Goal: Information Seeking & Learning: Learn about a topic

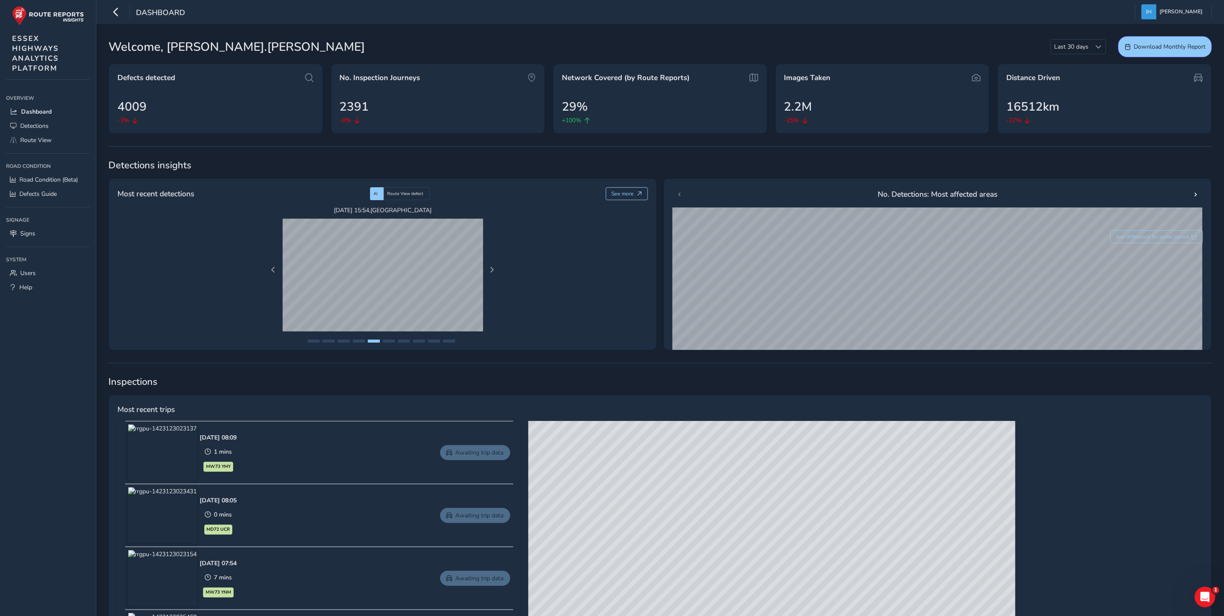
drag, startPoint x: 996, startPoint y: 493, endPoint x: 769, endPoint y: 591, distance: 246.7
click at [770, 592] on div "© Mapbox © OpenStreetMap Improve this map © Maxar" at bounding box center [771, 548] width 487 height 254
drag, startPoint x: 992, startPoint y: 463, endPoint x: 882, endPoint y: 519, distance: 123.3
click at [883, 523] on div "© Mapbox © OpenStreetMap Improve this map © Maxar" at bounding box center [771, 548] width 487 height 254
drag, startPoint x: 854, startPoint y: 510, endPoint x: 793, endPoint y: 437, distance: 95.6
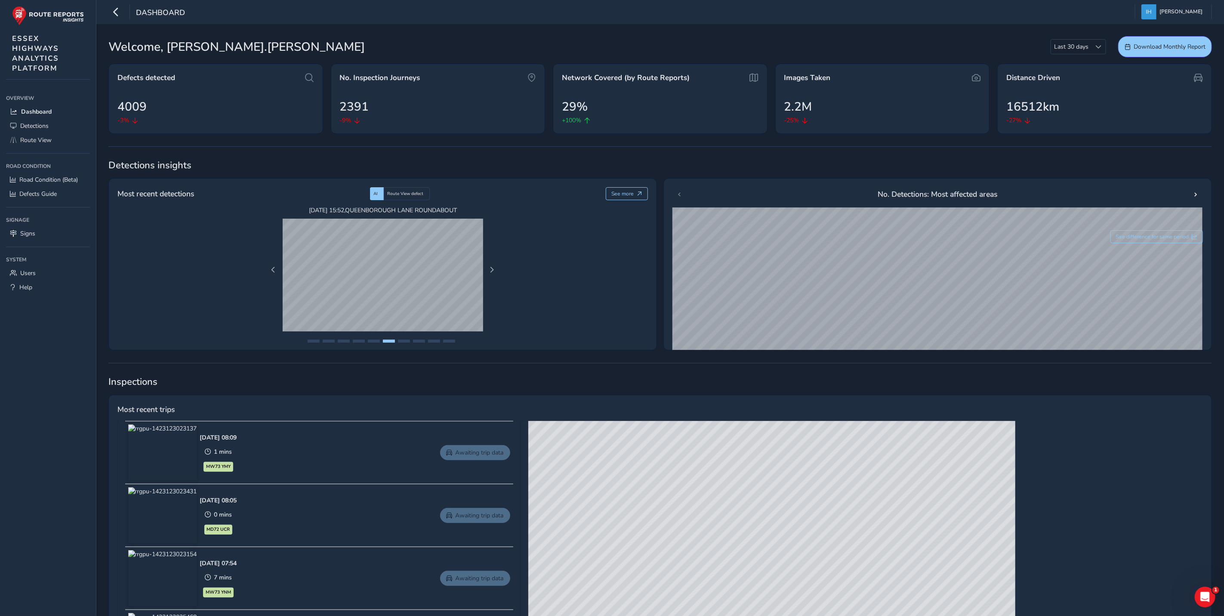
click at [793, 437] on div "© Mapbox © OpenStreetMap Improve this map © Maxar" at bounding box center [771, 548] width 487 height 254
drag, startPoint x: 848, startPoint y: 506, endPoint x: 789, endPoint y: 443, distance: 86.5
click at [790, 429] on div "© Mapbox © OpenStreetMap Improve this map © Maxar" at bounding box center [771, 548] width 487 height 254
drag, startPoint x: 786, startPoint y: 521, endPoint x: 850, endPoint y: 588, distance: 91.9
click at [841, 583] on div "© Mapbox © OpenStreetMap Improve this map © Maxar" at bounding box center [771, 548] width 487 height 254
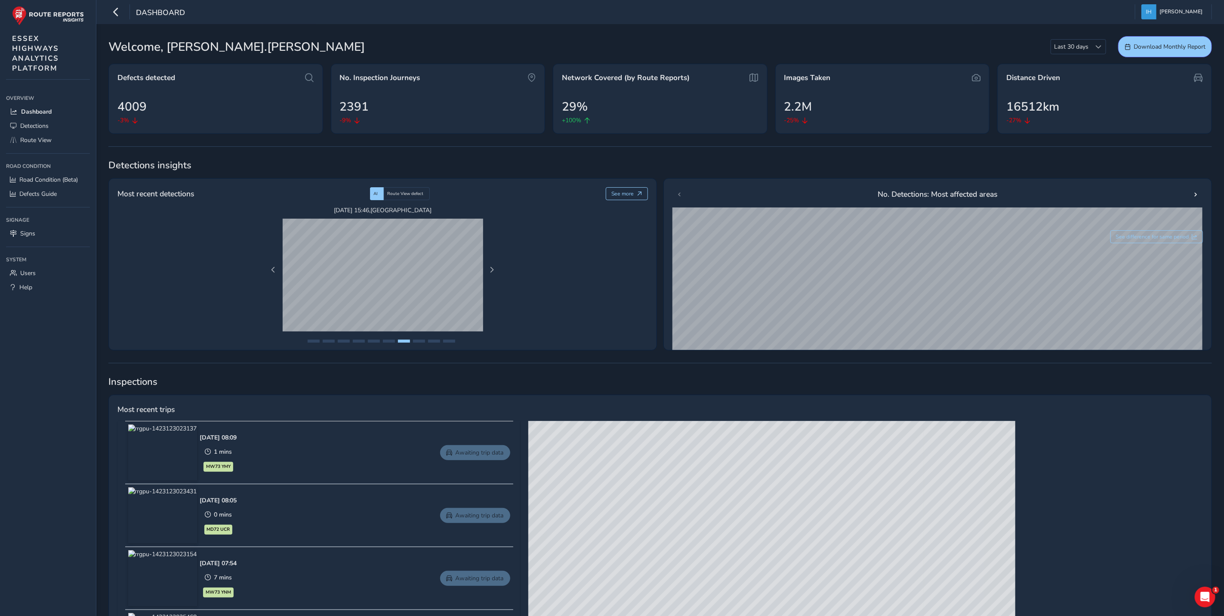
drag, startPoint x: 803, startPoint y: 559, endPoint x: 823, endPoint y: 597, distance: 42.1
click at [820, 592] on div "© Mapbox © OpenStreetMap Improve this map © Maxar" at bounding box center [771, 548] width 487 height 254
drag, startPoint x: 798, startPoint y: 532, endPoint x: 821, endPoint y: 563, distance: 38.7
click at [821, 563] on div "© Mapbox © OpenStreetMap Improve this map © Maxar" at bounding box center [771, 548] width 487 height 254
drag, startPoint x: 825, startPoint y: 512, endPoint x: 971, endPoint y: 529, distance: 147.2
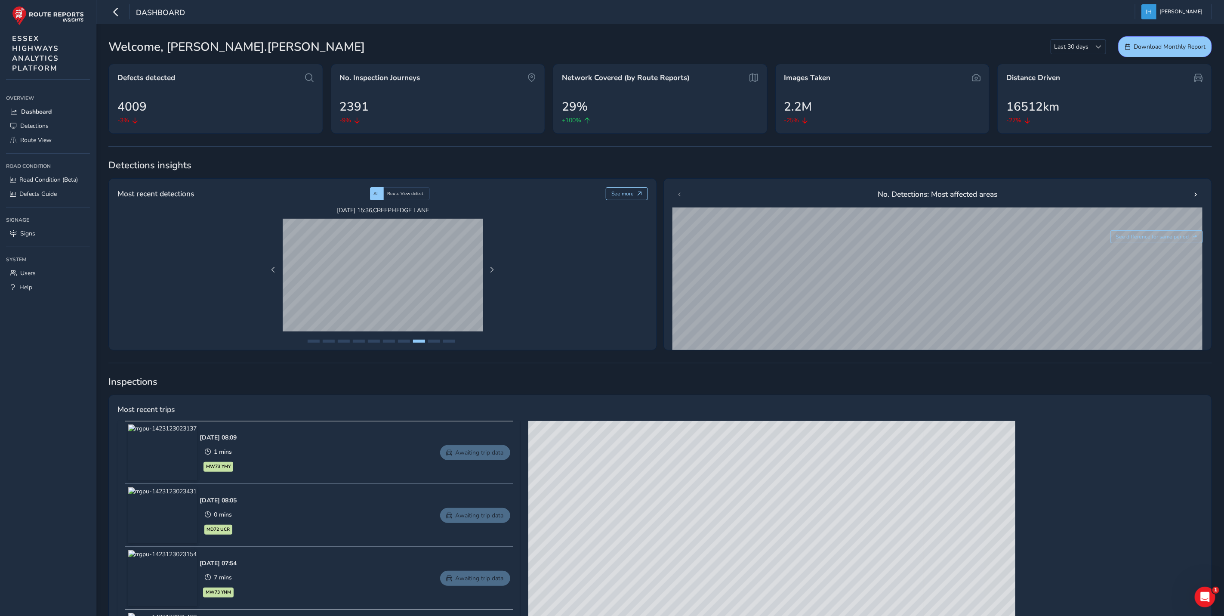
click at [971, 529] on div "© Mapbox © OpenStreetMap Improve this map © Maxar" at bounding box center [771, 548] width 487 height 254
drag, startPoint x: 817, startPoint y: 504, endPoint x: 936, endPoint y: 547, distance: 126.9
click at [936, 547] on div "© Mapbox © OpenStreetMap Improve this map © Maxar" at bounding box center [771, 548] width 487 height 254
drag, startPoint x: 881, startPoint y: 532, endPoint x: 1047, endPoint y: 487, distance: 172.4
click at [1016, 487] on div "© Mapbox © OpenStreetMap Improve this map © Maxar" at bounding box center [771, 548] width 487 height 254
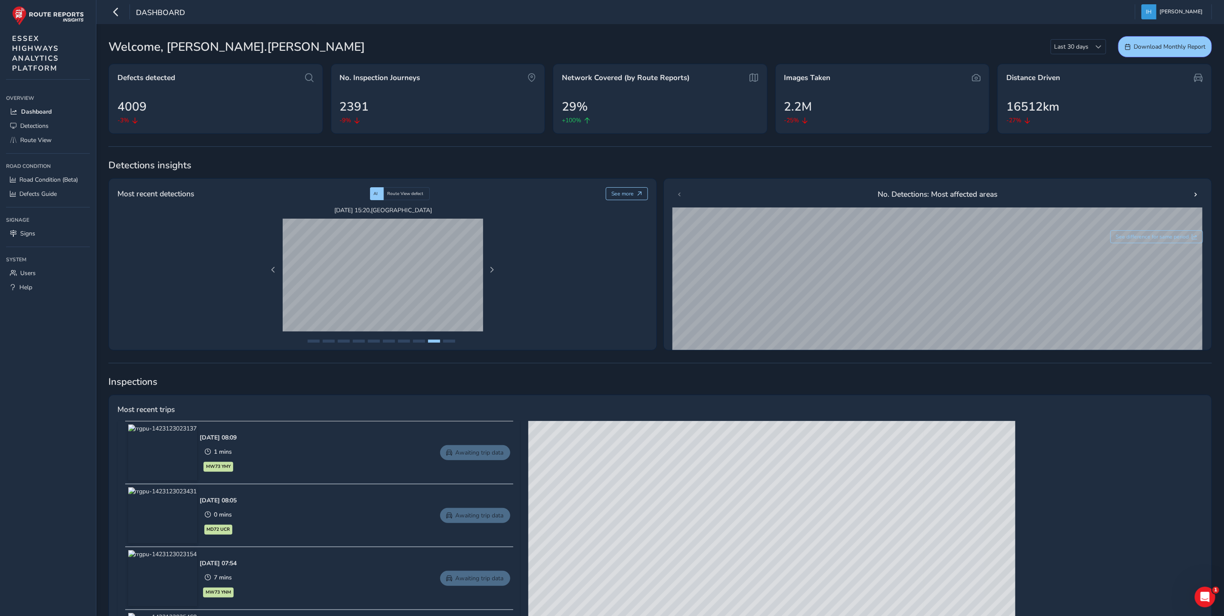
drag, startPoint x: 889, startPoint y: 515, endPoint x: 703, endPoint y: 503, distance: 186.3
click at [703, 503] on div "© Mapbox © OpenStreetMap Improve this map © Maxar" at bounding box center [771, 548] width 487 height 254
drag, startPoint x: 883, startPoint y: 525, endPoint x: 750, endPoint y: 524, distance: 133.4
click at [746, 529] on div "© Mapbox © OpenStreetMap Improve this map © Maxar" at bounding box center [771, 548] width 487 height 254
drag, startPoint x: 905, startPoint y: 530, endPoint x: 808, endPoint y: 543, distance: 97.8
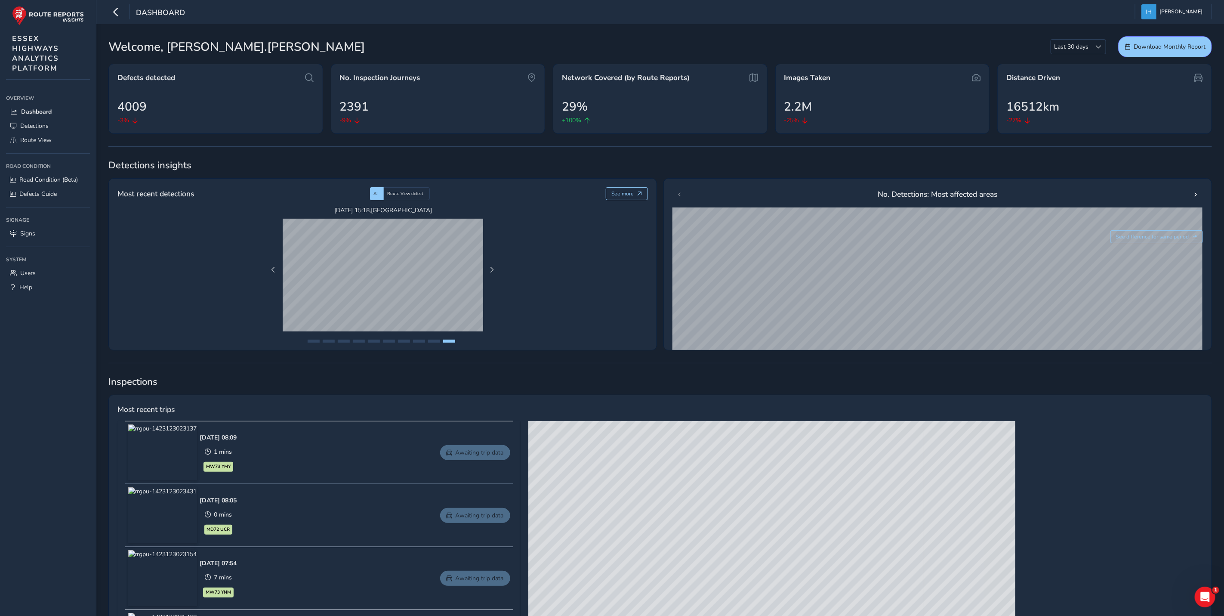
click at [787, 559] on div "© Mapbox © OpenStreetMap Improve this map © Maxar" at bounding box center [771, 548] width 487 height 254
drag, startPoint x: 861, startPoint y: 563, endPoint x: 855, endPoint y: 566, distance: 7.0
click at [858, 577] on div "© Mapbox © OpenStreetMap Improve this map © Maxar" at bounding box center [771, 548] width 487 height 254
drag, startPoint x: 928, startPoint y: 536, endPoint x: 926, endPoint y: 648, distance: 112.3
click at [926, 615] on html "Dashboard [PERSON_NAME] Colour Scheme: Dark Dim Light Logout Welcome, [PERSON_N…" at bounding box center [612, 308] width 1224 height 616
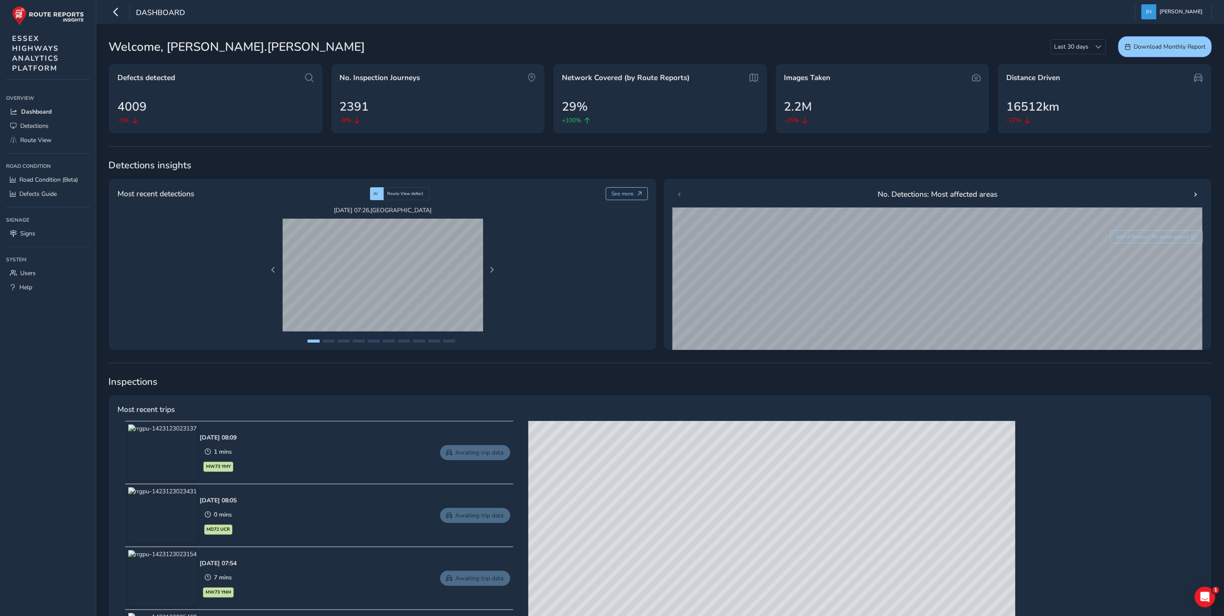
drag, startPoint x: 922, startPoint y: 573, endPoint x: 923, endPoint y: 587, distance: 14.3
click at [923, 592] on div "© Mapbox © OpenStreetMap Improve this map © Maxar" at bounding box center [771, 548] width 487 height 254
drag, startPoint x: 990, startPoint y: 558, endPoint x: 758, endPoint y: 541, distance: 233.0
click at [698, 554] on div "© Mapbox © OpenStreetMap Improve this map © Maxar" at bounding box center [771, 548] width 487 height 254
drag, startPoint x: 803, startPoint y: 524, endPoint x: 808, endPoint y: 563, distance: 39.1
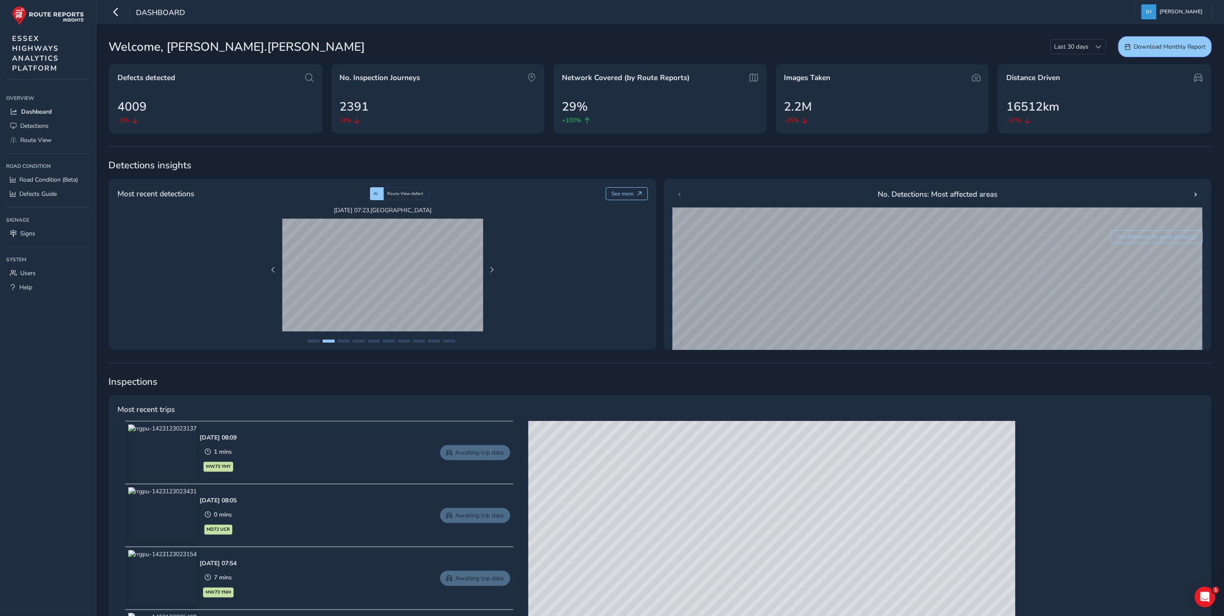
click at [806, 574] on div "© Mapbox © OpenStreetMap Improve this map © Maxar" at bounding box center [771, 548] width 487 height 254
drag, startPoint x: 759, startPoint y: 553, endPoint x: 851, endPoint y: 598, distance: 102.0
click at [851, 598] on div "© Mapbox © OpenStreetMap Improve this map © Maxar" at bounding box center [771, 548] width 487 height 254
drag, startPoint x: 778, startPoint y: 544, endPoint x: 797, endPoint y: 555, distance: 21.6
click at [796, 558] on div "© Mapbox © OpenStreetMap Improve this map © Maxar" at bounding box center [771, 548] width 487 height 254
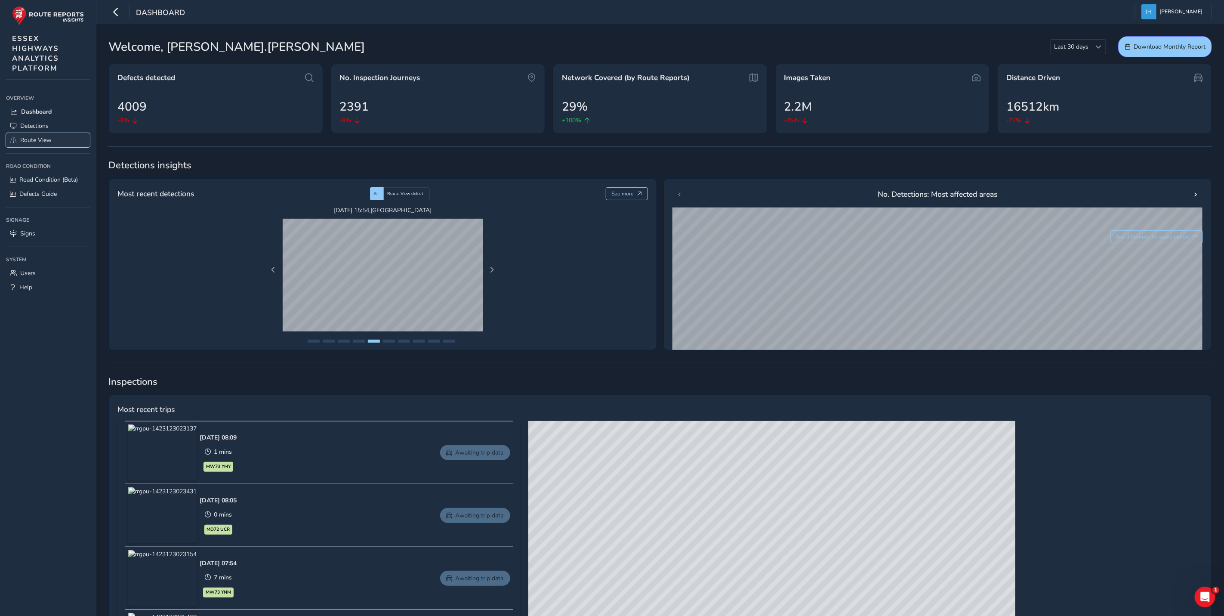
click at [39, 139] on span "Route View" at bounding box center [35, 140] width 31 height 8
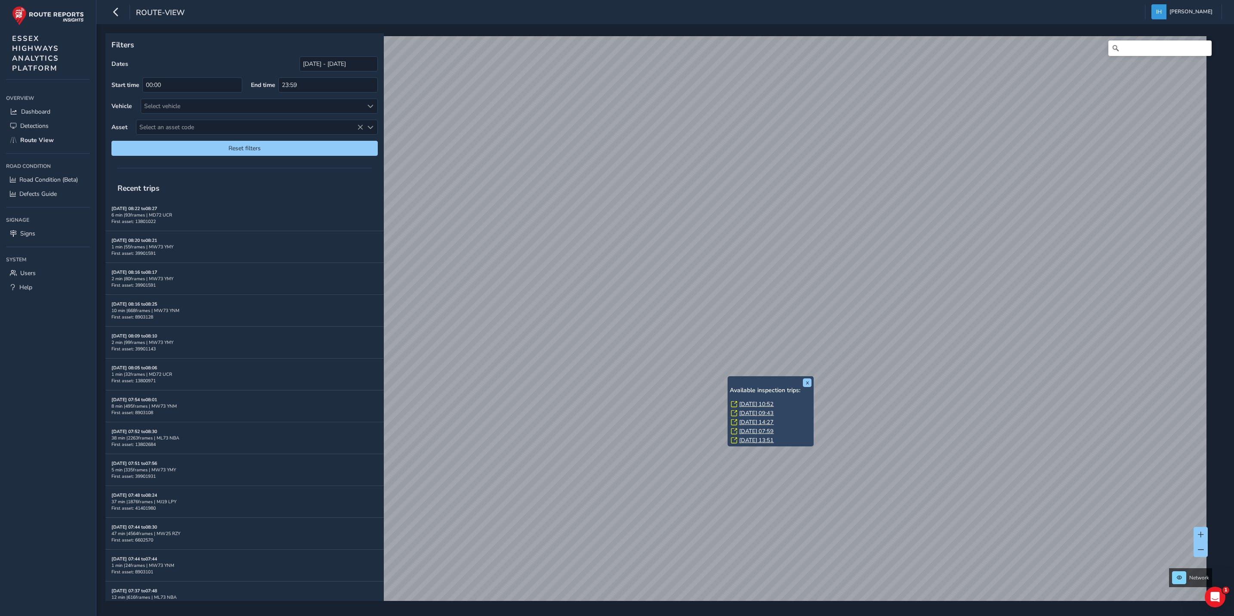
click at [751, 402] on link "[DATE] 10:52" at bounding box center [756, 404] width 34 height 8
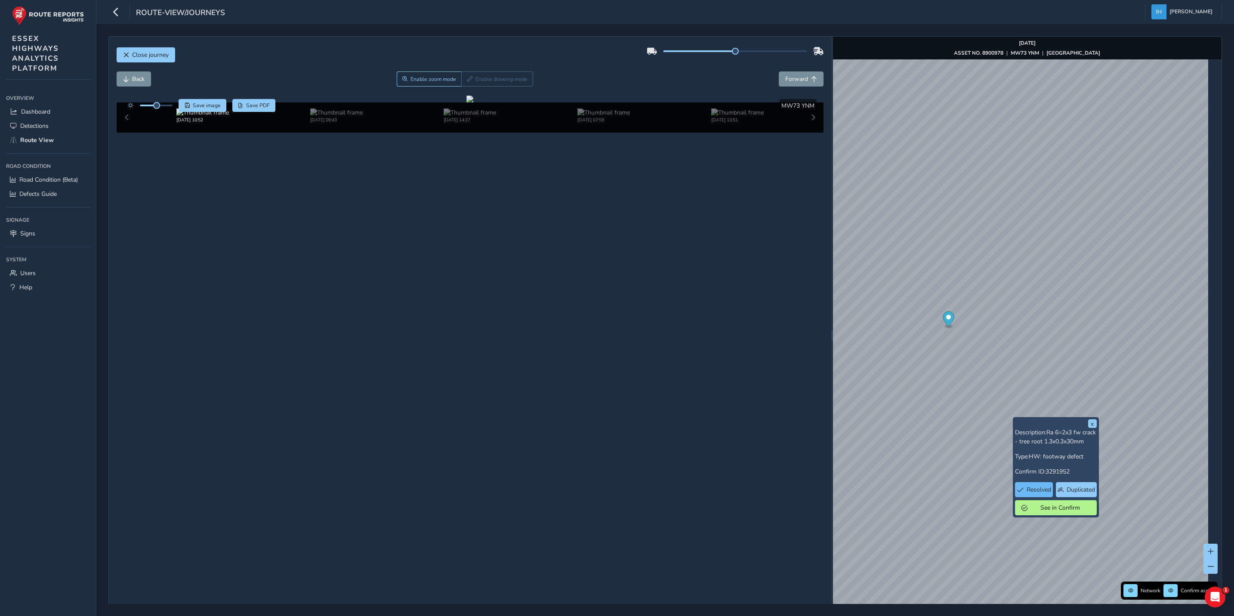
click at [1029, 506] on div "x Description: Ra 6=2x3 fw crack - tree root 1.3x0.3x30mm Type: HW: footway def…" at bounding box center [1027, 335] width 389 height 597
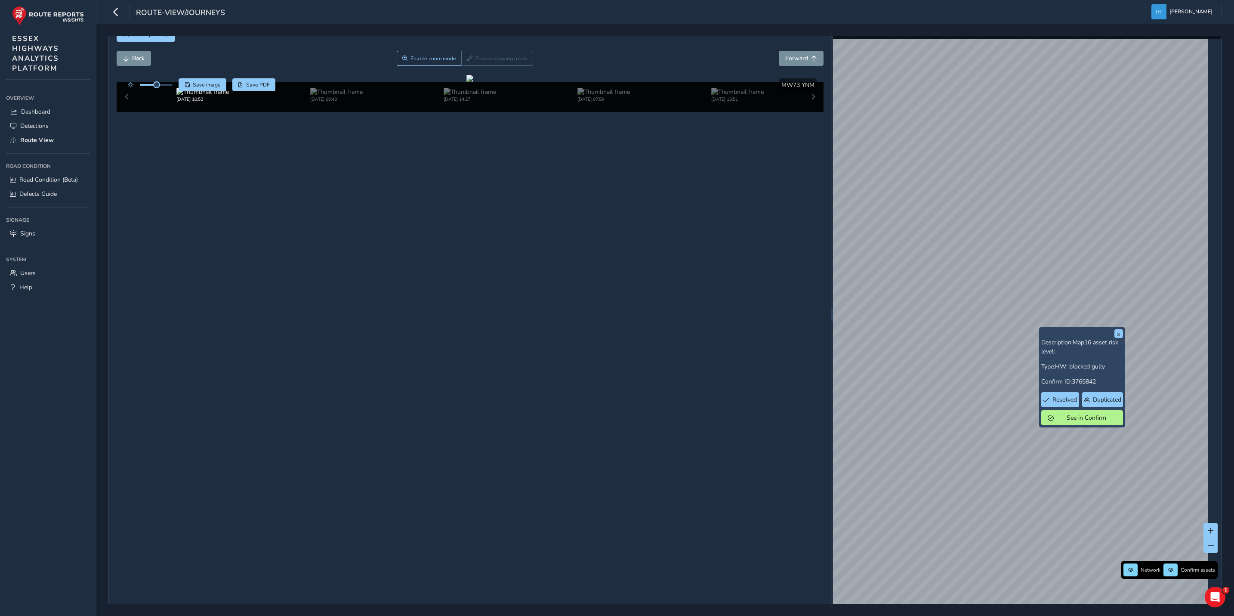
scroll to position [31, 0]
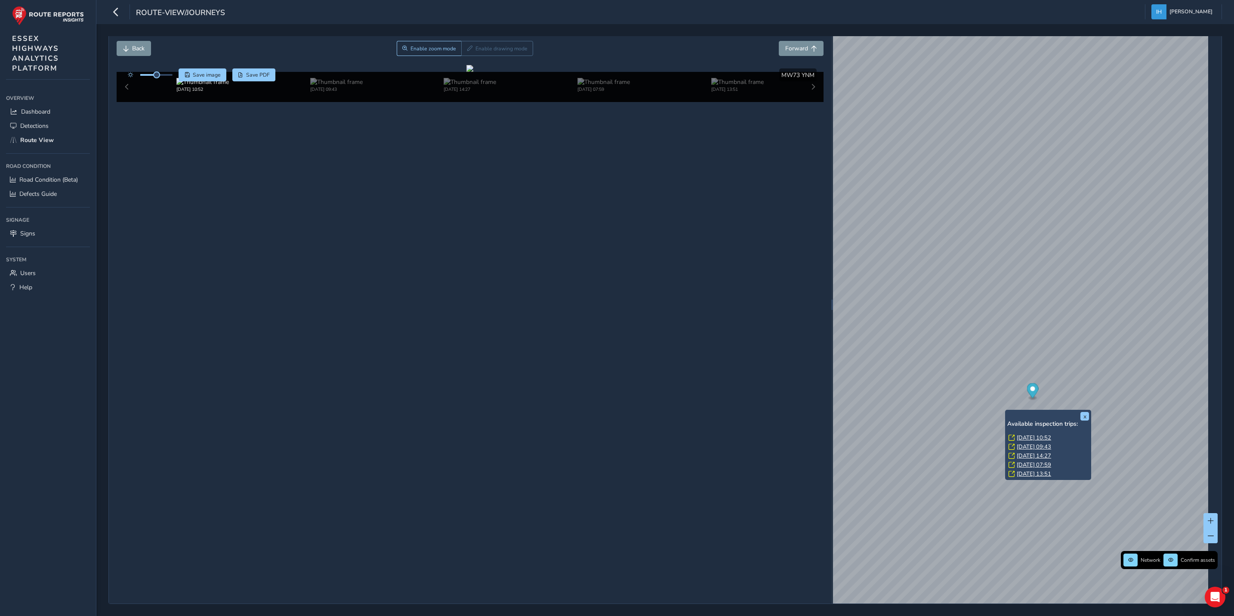
click at [1031, 434] on link "[DATE] 10:52" at bounding box center [1034, 438] width 34 height 8
drag, startPoint x: 616, startPoint y: 250, endPoint x: 653, endPoint y: 250, distance: 37.0
click at [473, 72] on div at bounding box center [469, 68] width 7 height 7
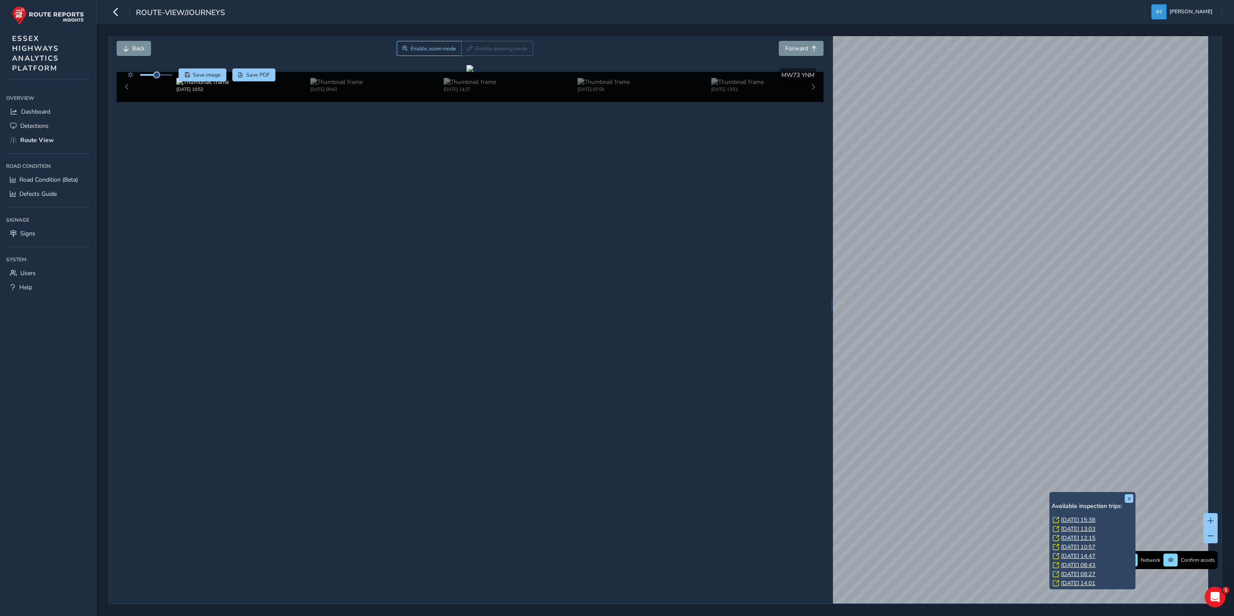
click at [1069, 516] on link "[DATE] 15:38" at bounding box center [1078, 520] width 34 height 8
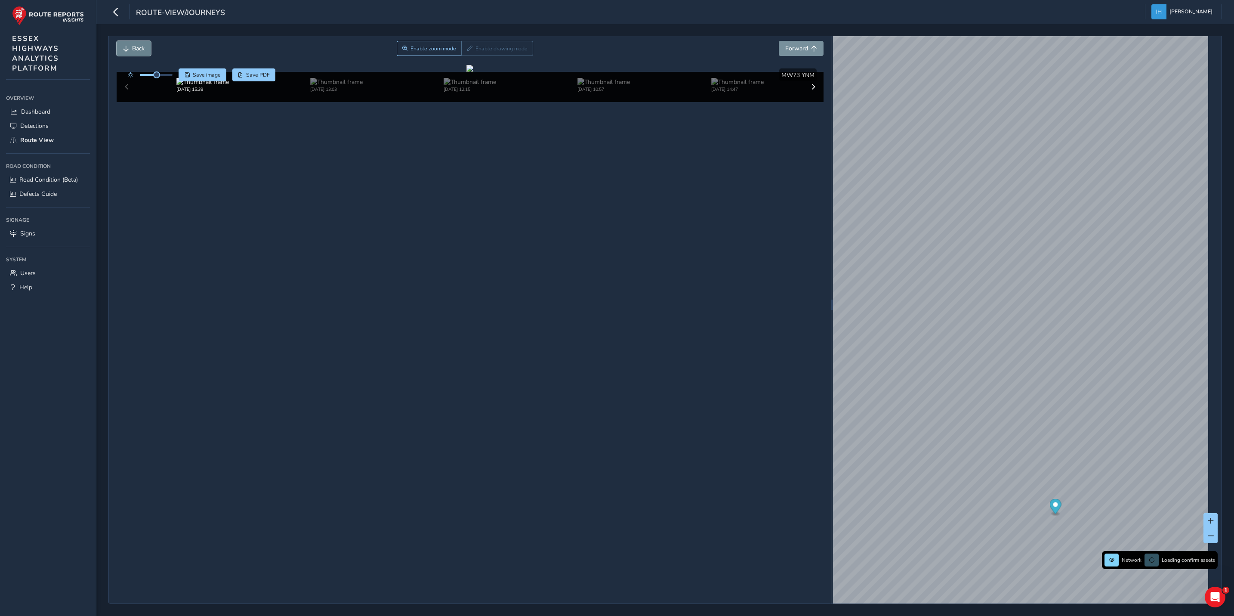
click at [133, 49] on span "Back" at bounding box center [138, 48] width 12 height 8
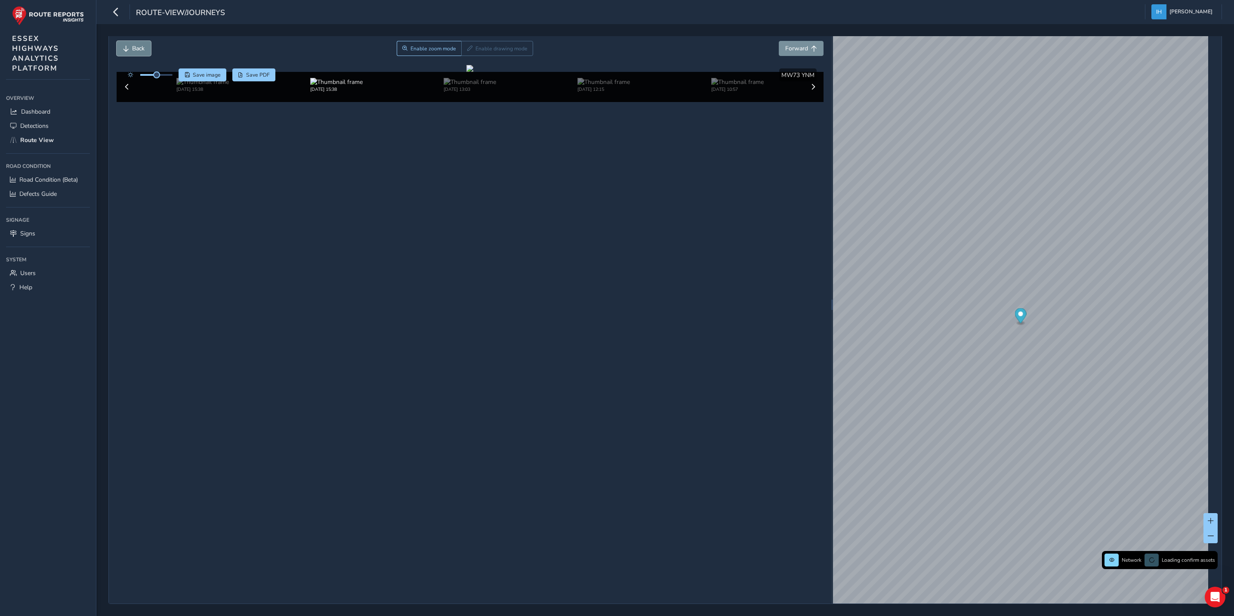
click at [133, 49] on span "Back" at bounding box center [138, 48] width 12 height 8
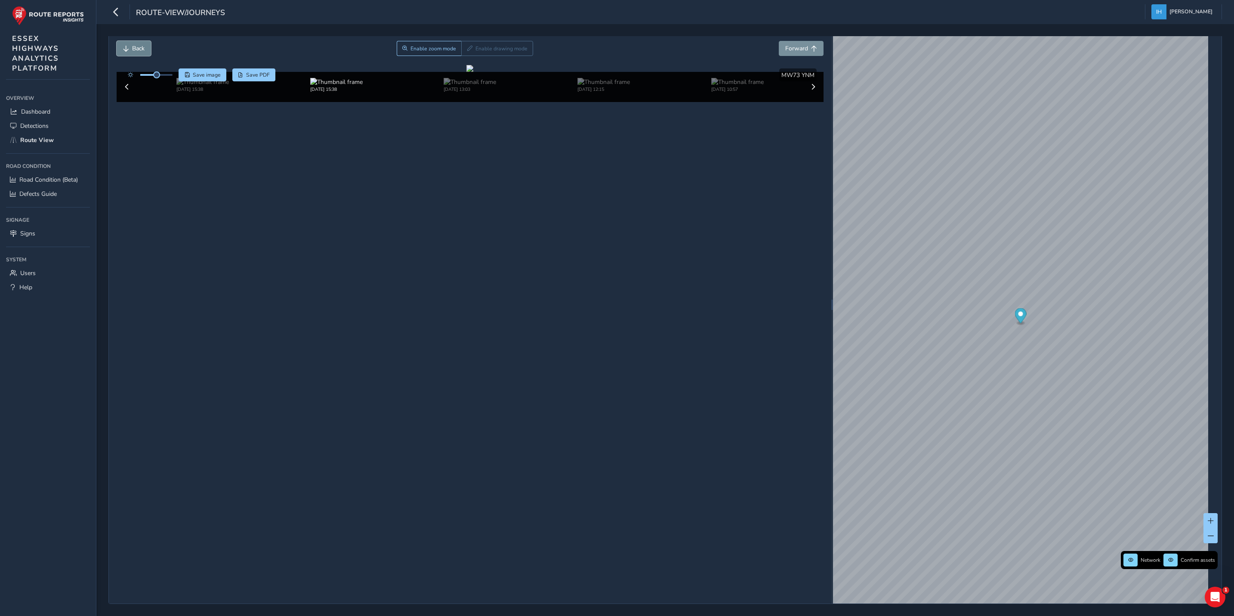
click at [133, 49] on span "Back" at bounding box center [138, 48] width 12 height 8
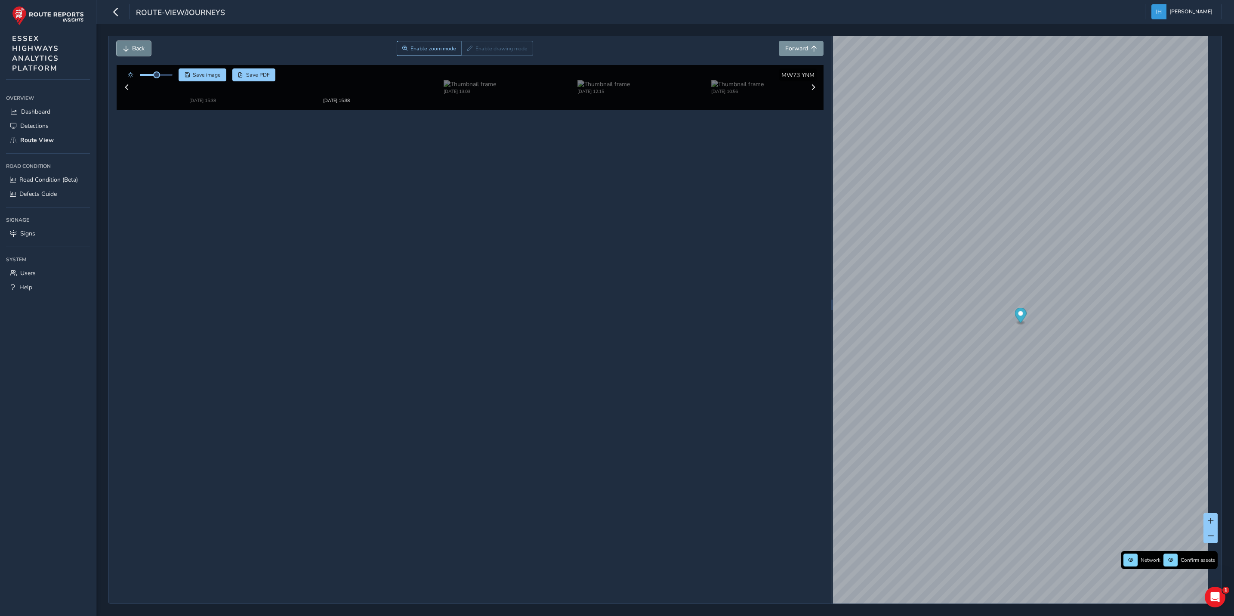
click at [133, 49] on span "Back" at bounding box center [138, 48] width 12 height 8
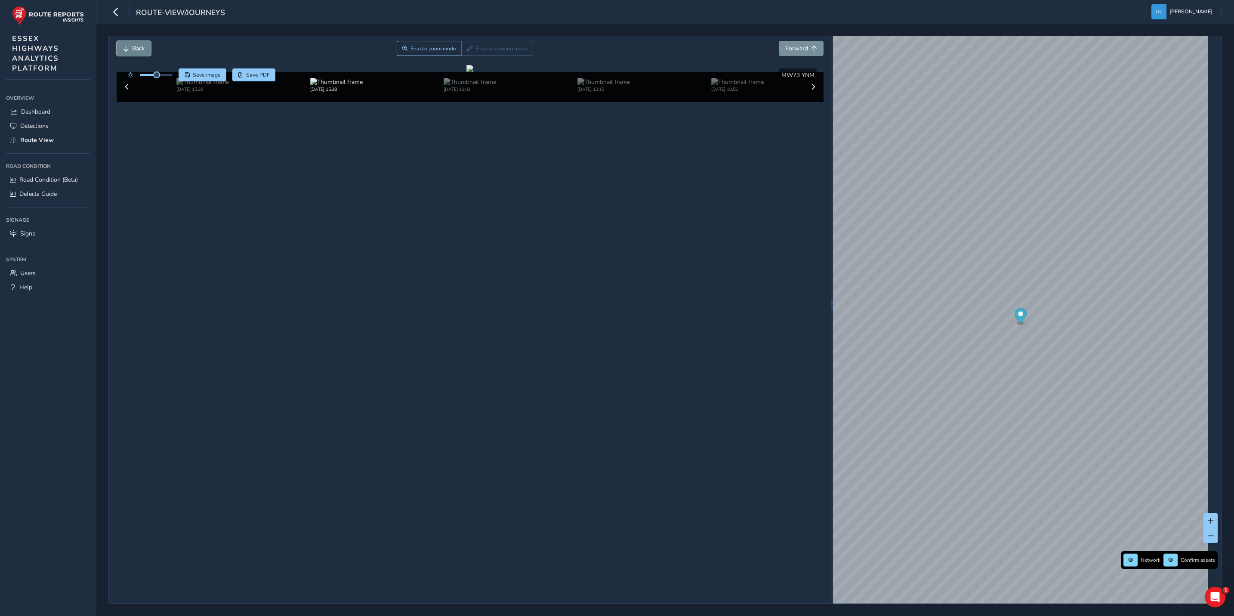
click at [133, 49] on span "Back" at bounding box center [138, 48] width 12 height 8
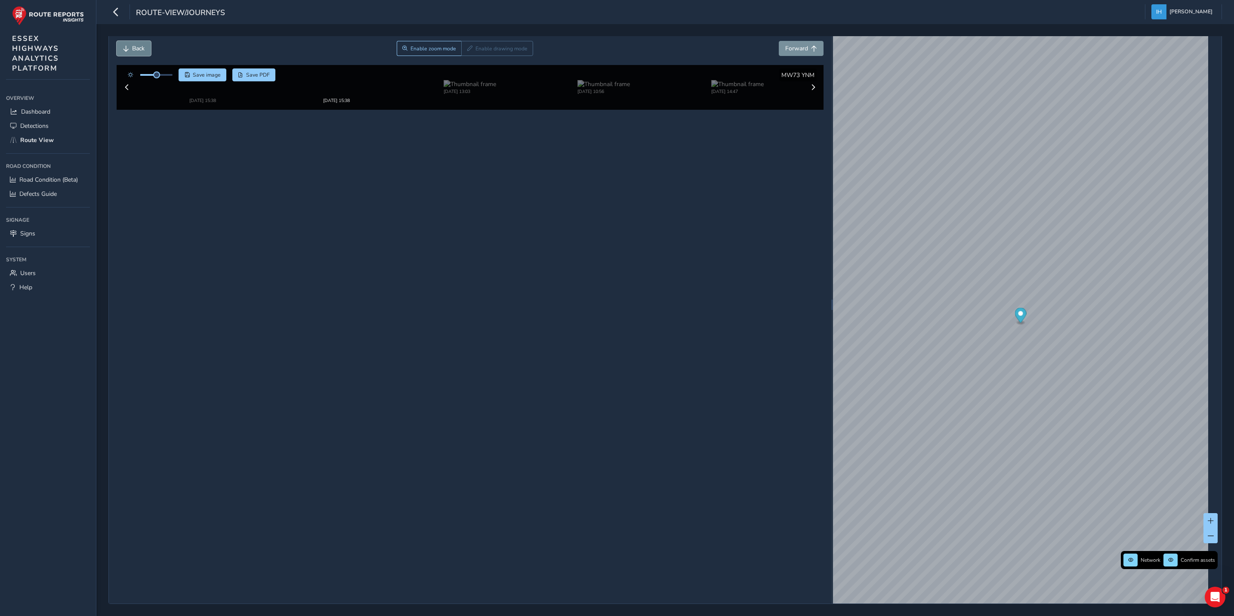
click at [133, 49] on span "Back" at bounding box center [138, 48] width 12 height 8
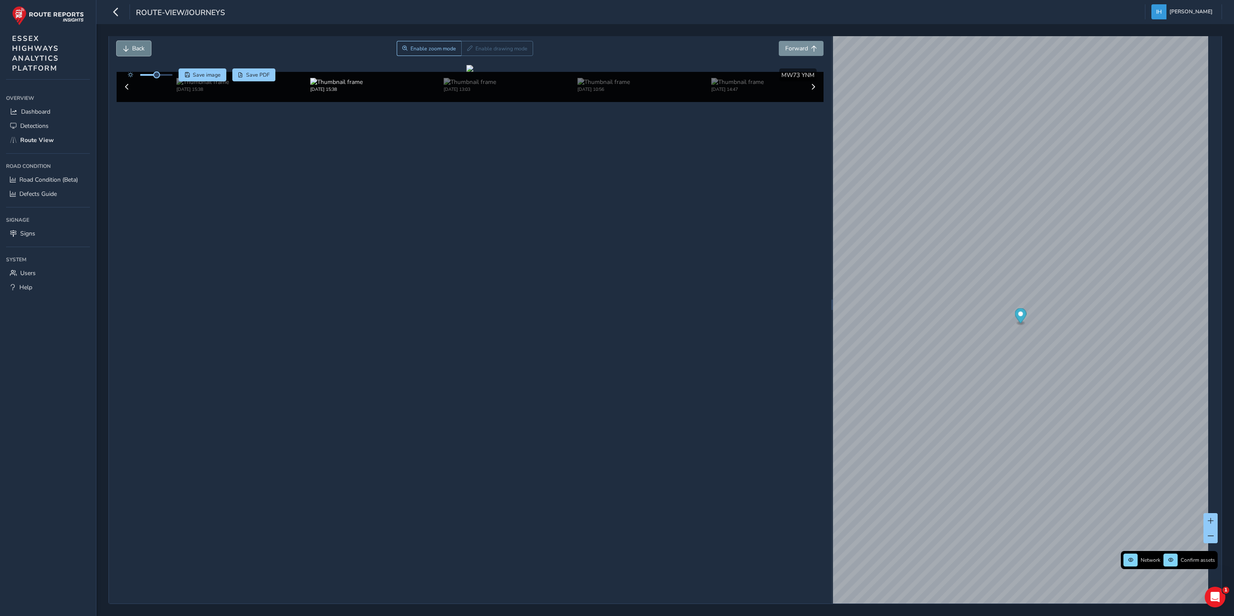
click at [133, 49] on span "Back" at bounding box center [138, 48] width 12 height 8
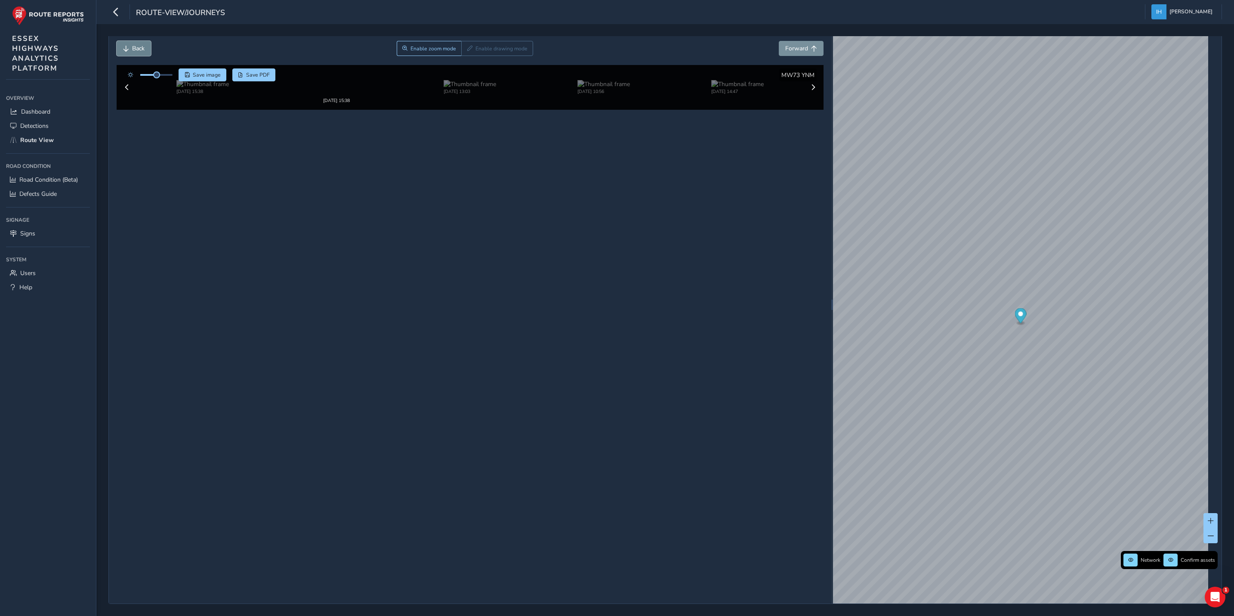
click at [133, 49] on span "Back" at bounding box center [138, 48] width 12 height 8
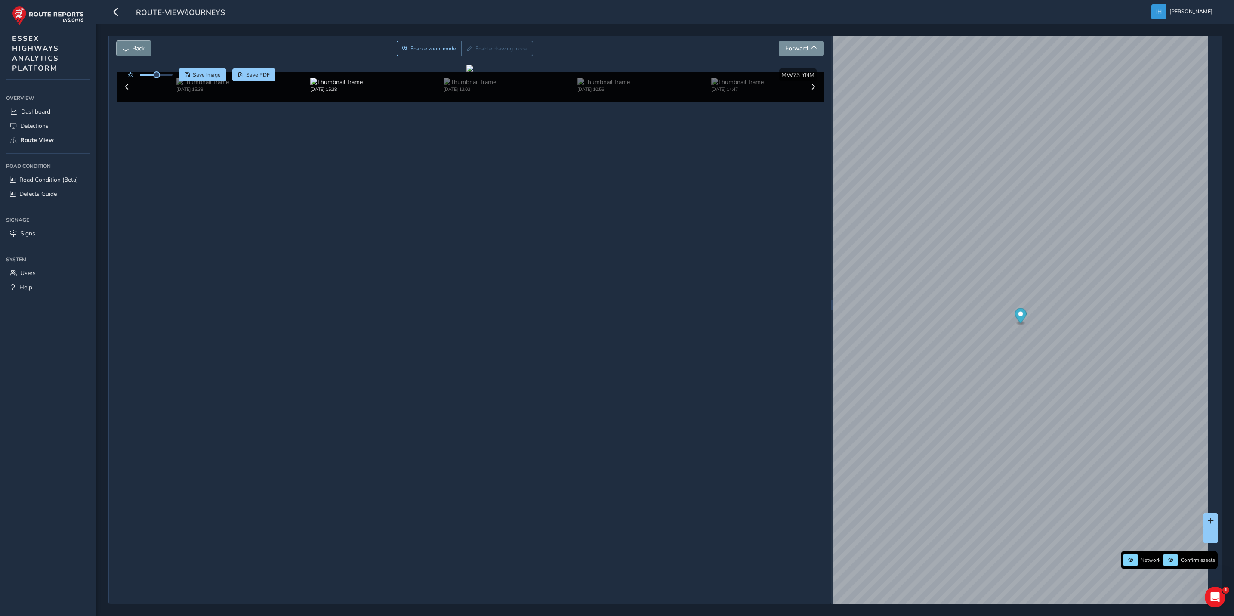
click at [133, 49] on span "Back" at bounding box center [138, 48] width 12 height 8
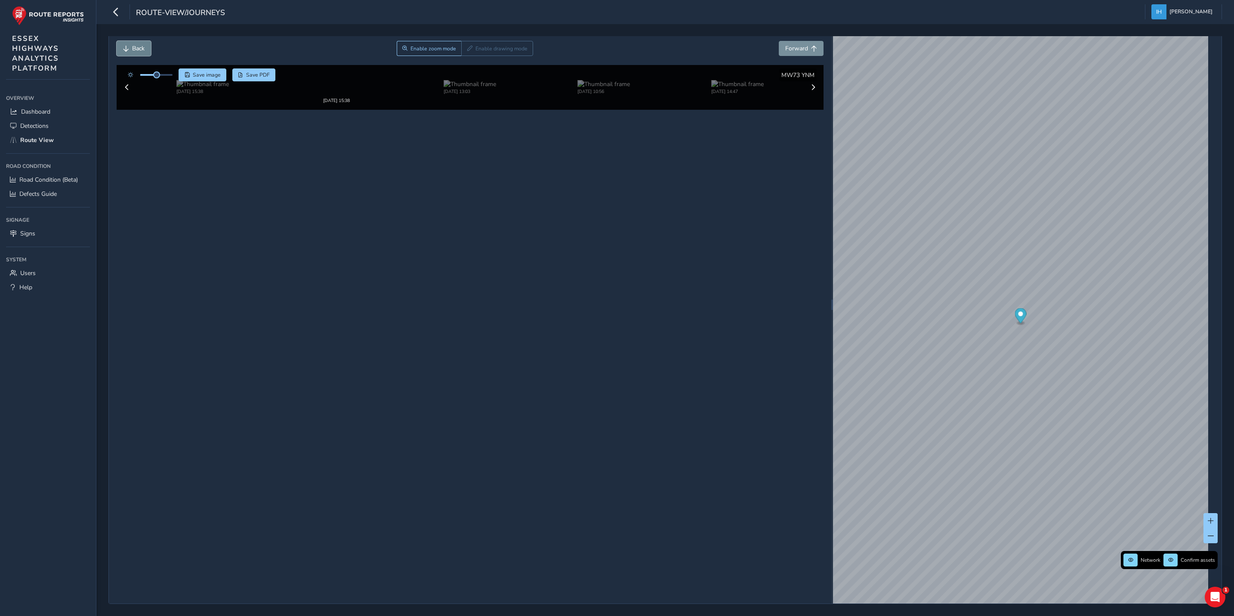
click at [133, 49] on span "Back" at bounding box center [138, 48] width 12 height 8
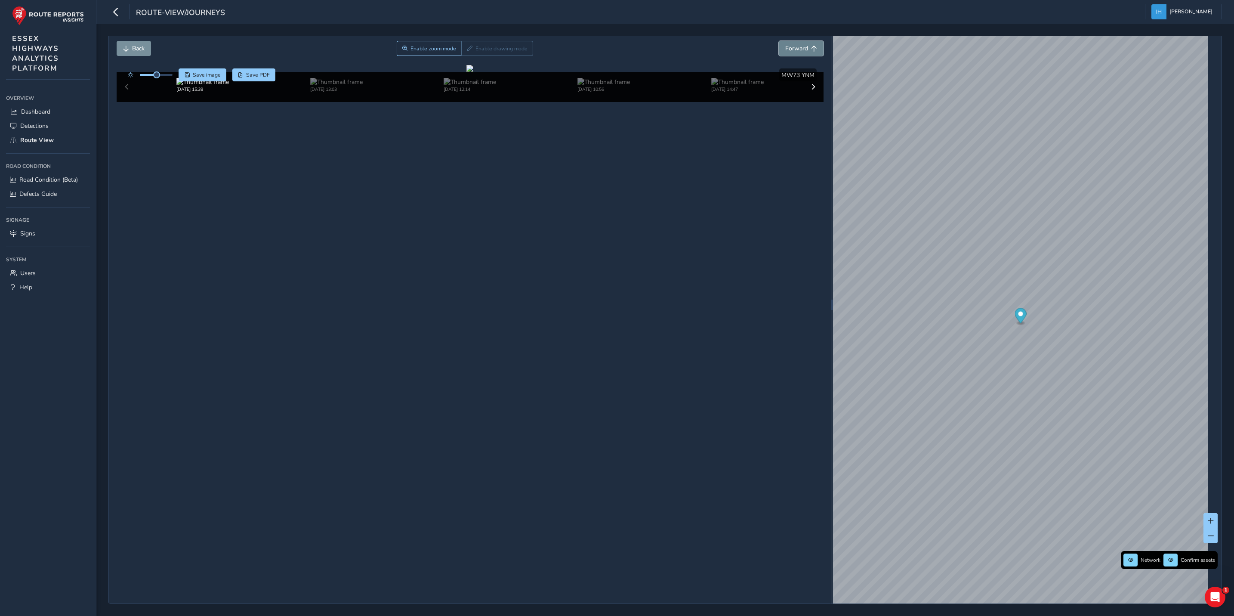
click at [803, 47] on button "Forward" at bounding box center [801, 48] width 45 height 15
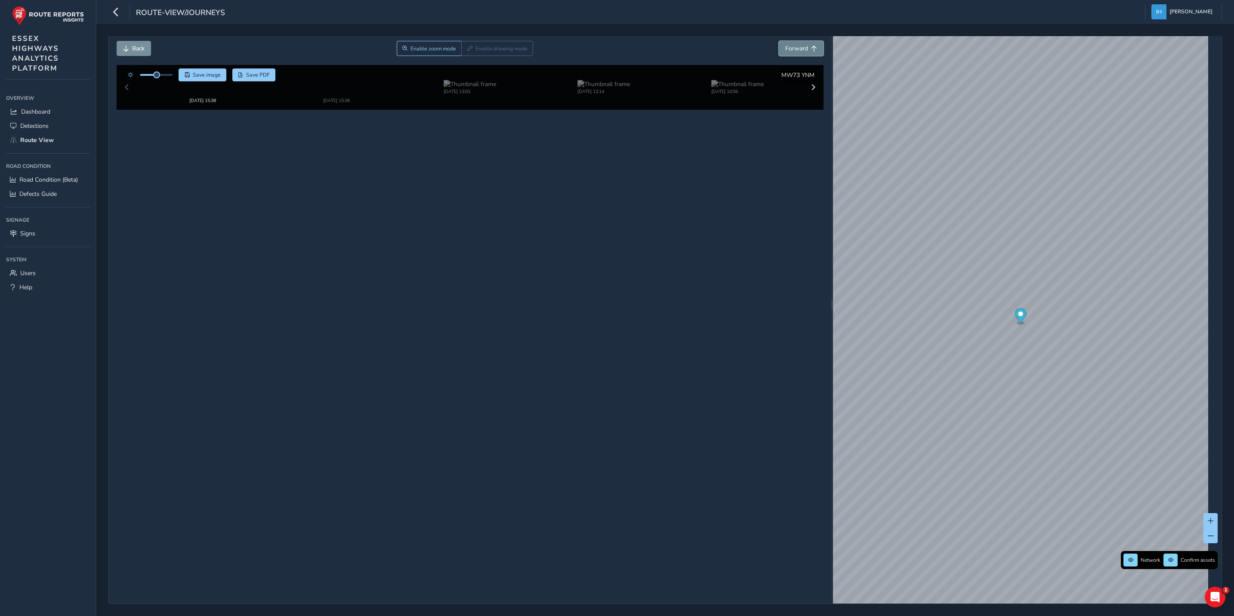
click at [803, 47] on button "Forward" at bounding box center [801, 48] width 45 height 15
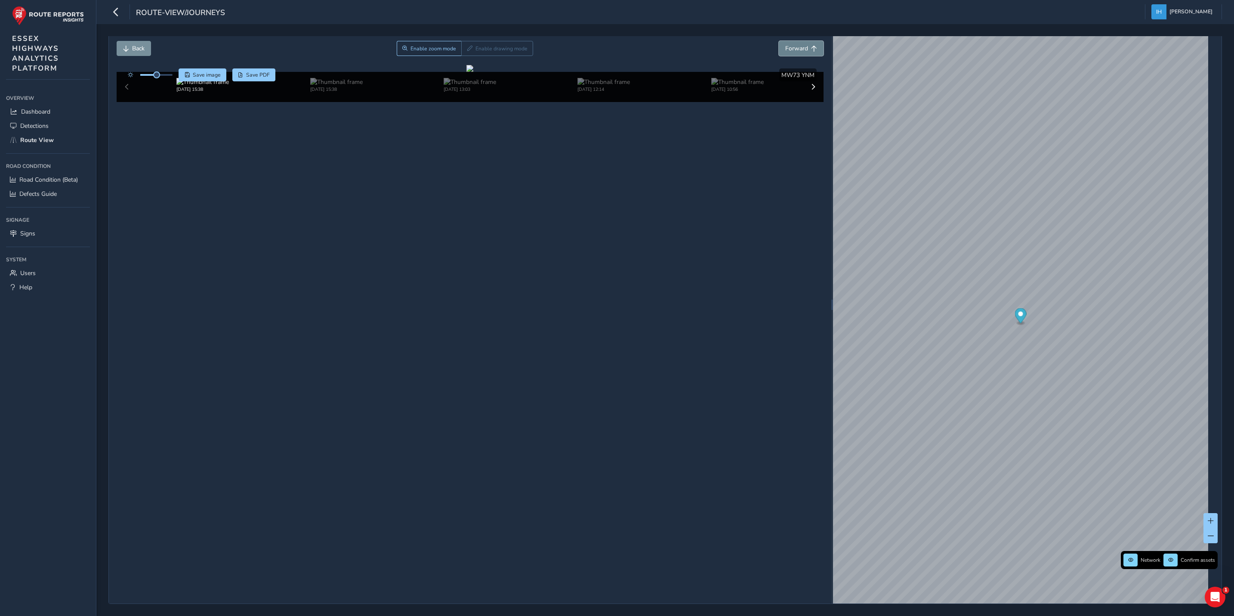
click at [803, 47] on button "Forward" at bounding box center [801, 48] width 45 height 15
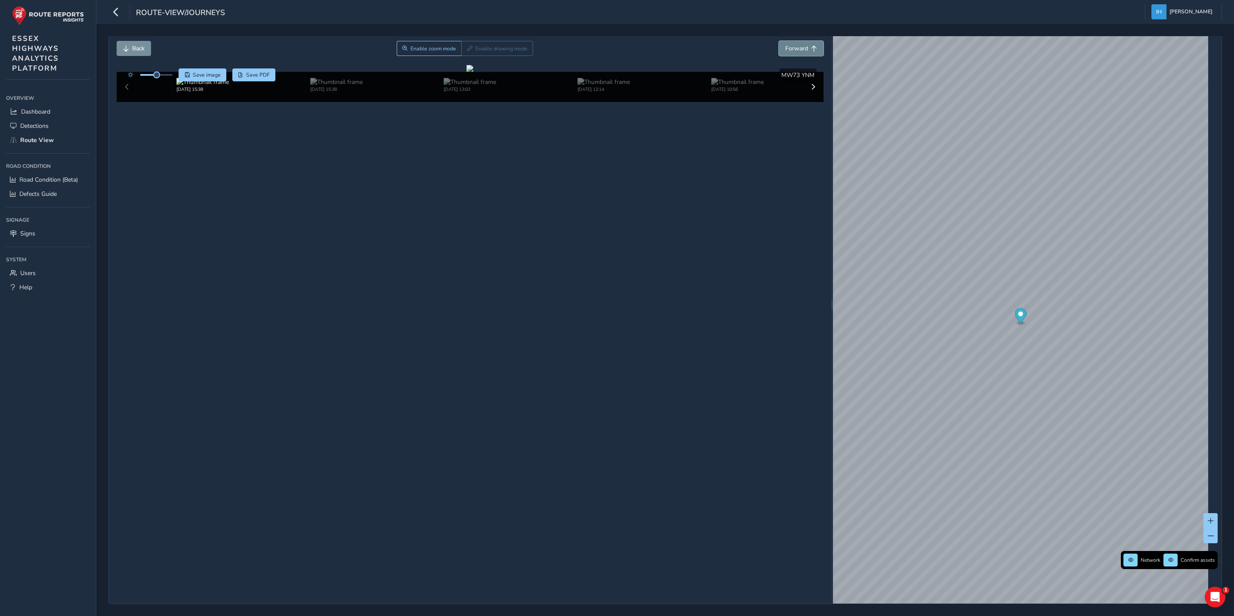
click at [803, 47] on button "Forward" at bounding box center [801, 48] width 45 height 15
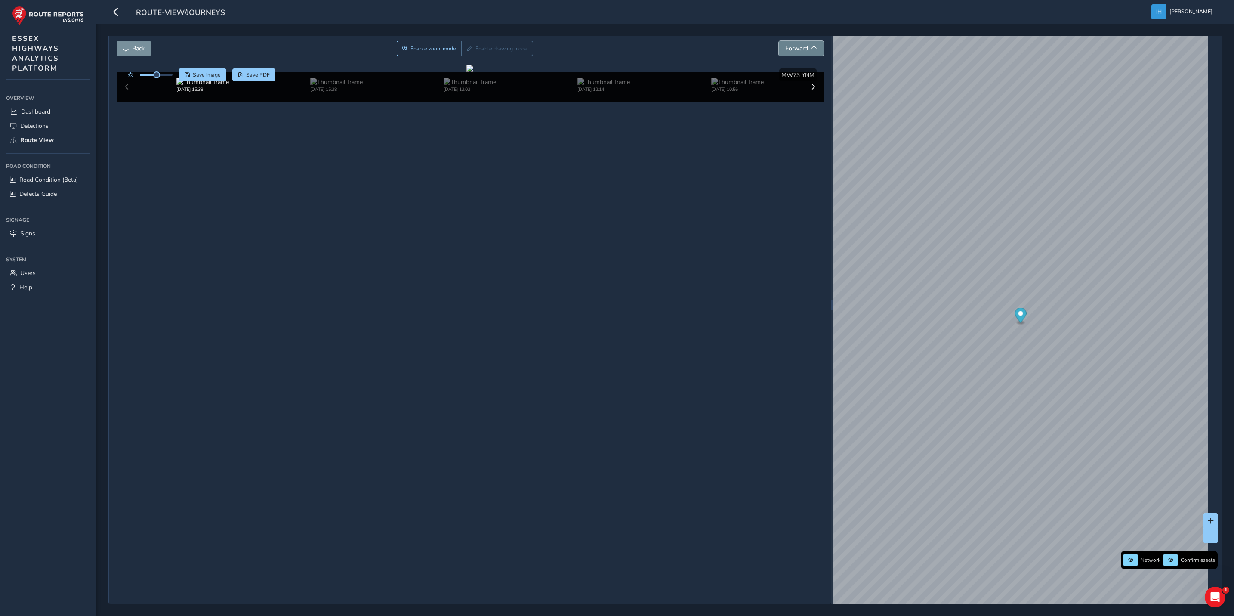
click at [803, 47] on button "Forward" at bounding box center [801, 48] width 45 height 15
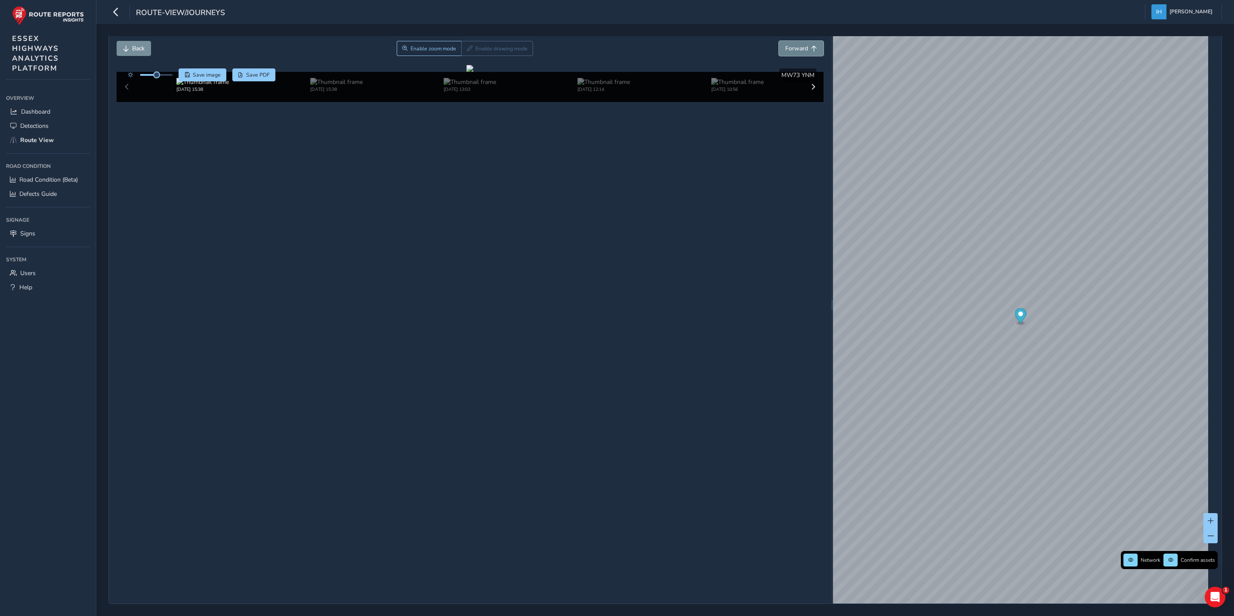
click at [803, 47] on button "Forward" at bounding box center [801, 48] width 45 height 15
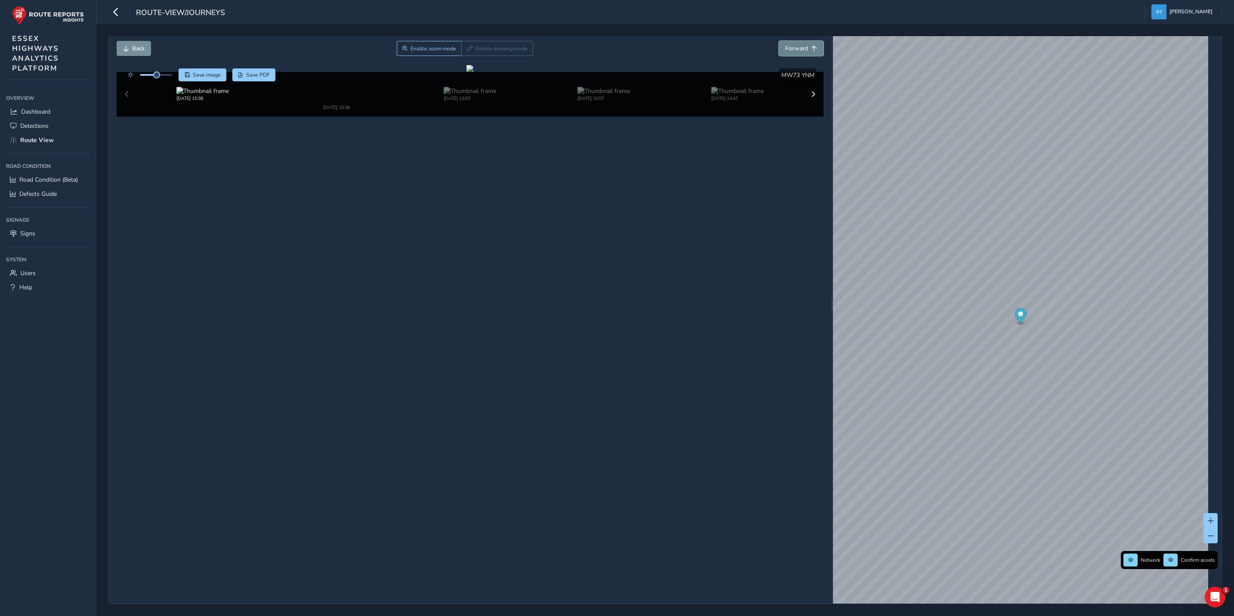
click at [803, 47] on button "Forward" at bounding box center [801, 48] width 45 height 15
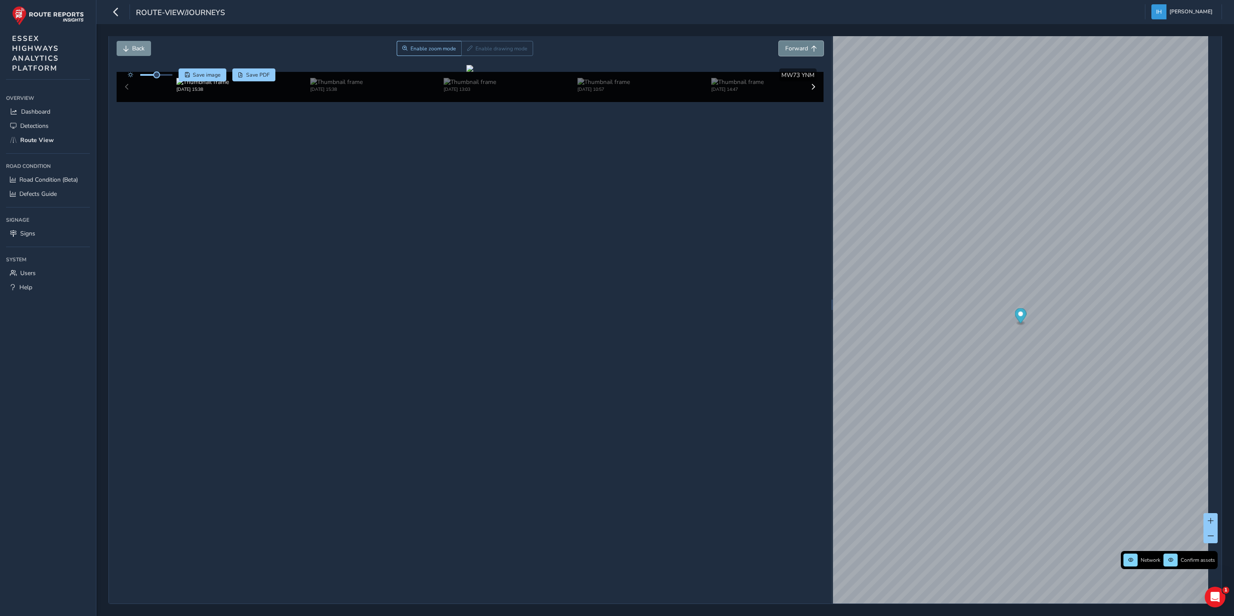
click at [803, 47] on button "Forward" at bounding box center [801, 48] width 45 height 15
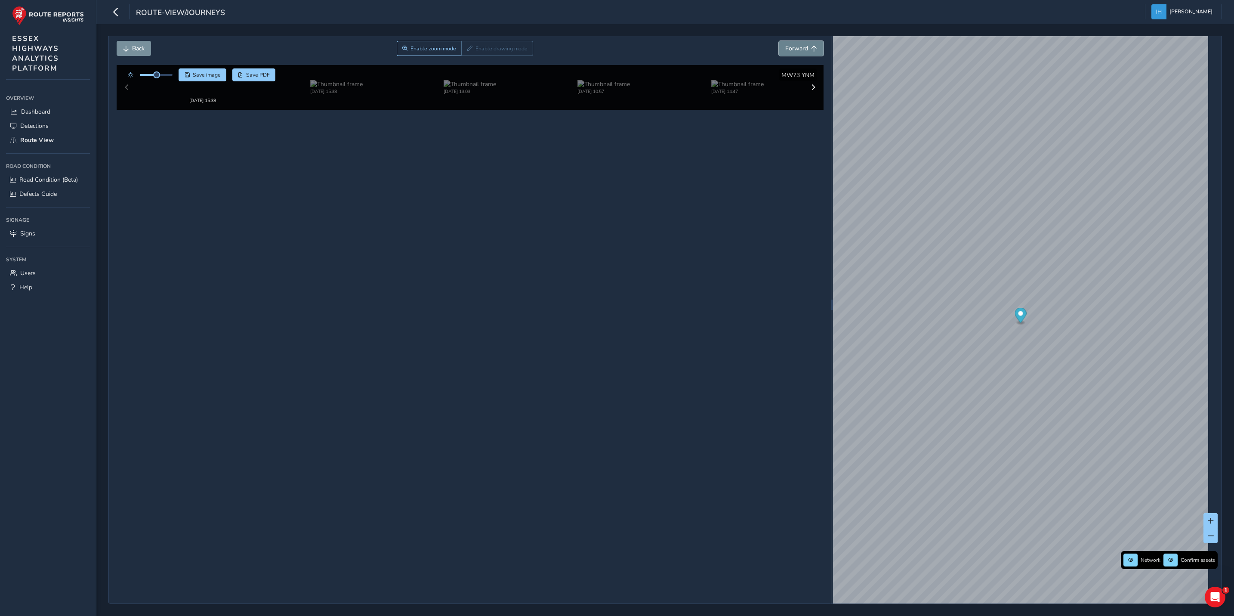
click at [803, 47] on button "Forward" at bounding box center [801, 48] width 45 height 15
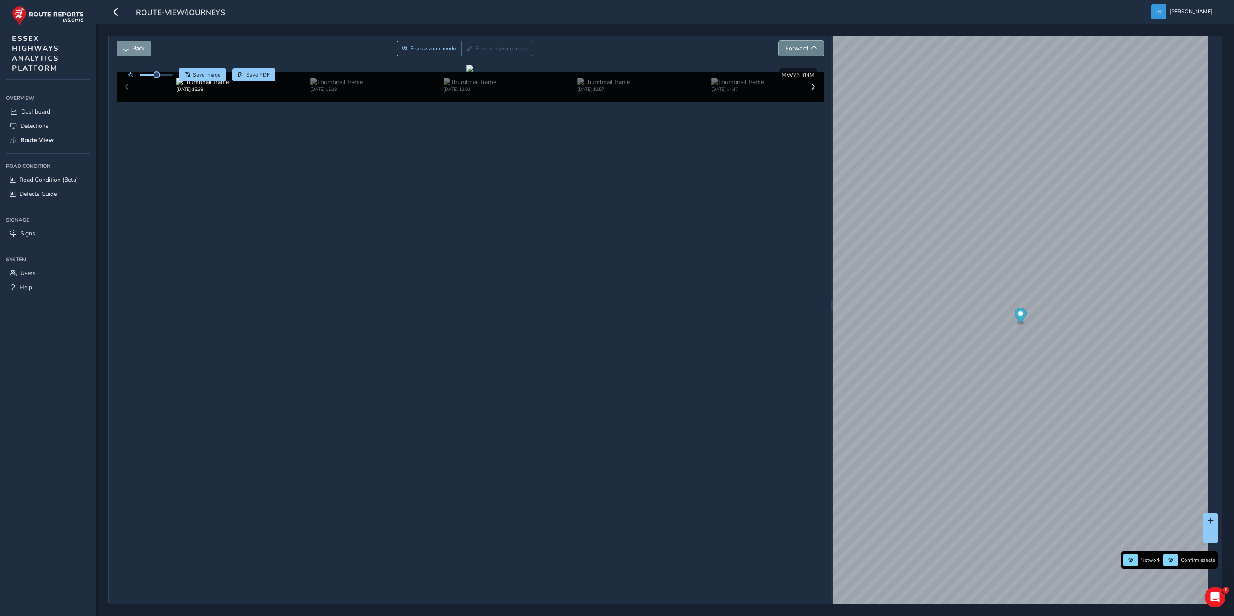
click at [803, 47] on button "Forward" at bounding box center [801, 48] width 45 height 15
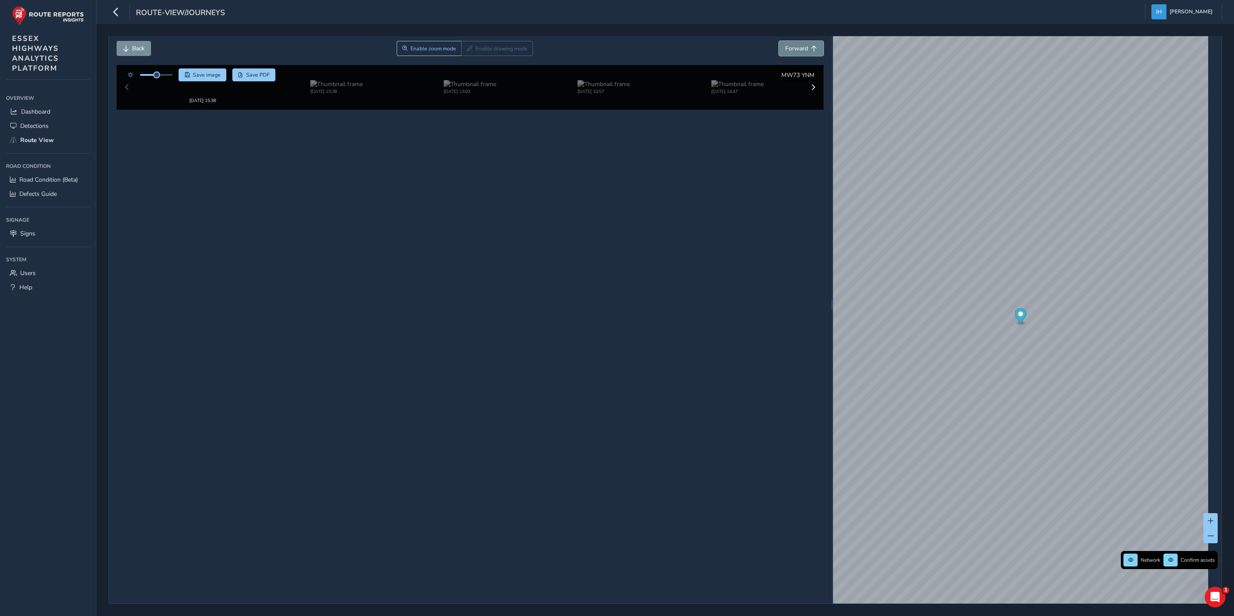
click at [803, 47] on button "Forward" at bounding box center [801, 48] width 45 height 15
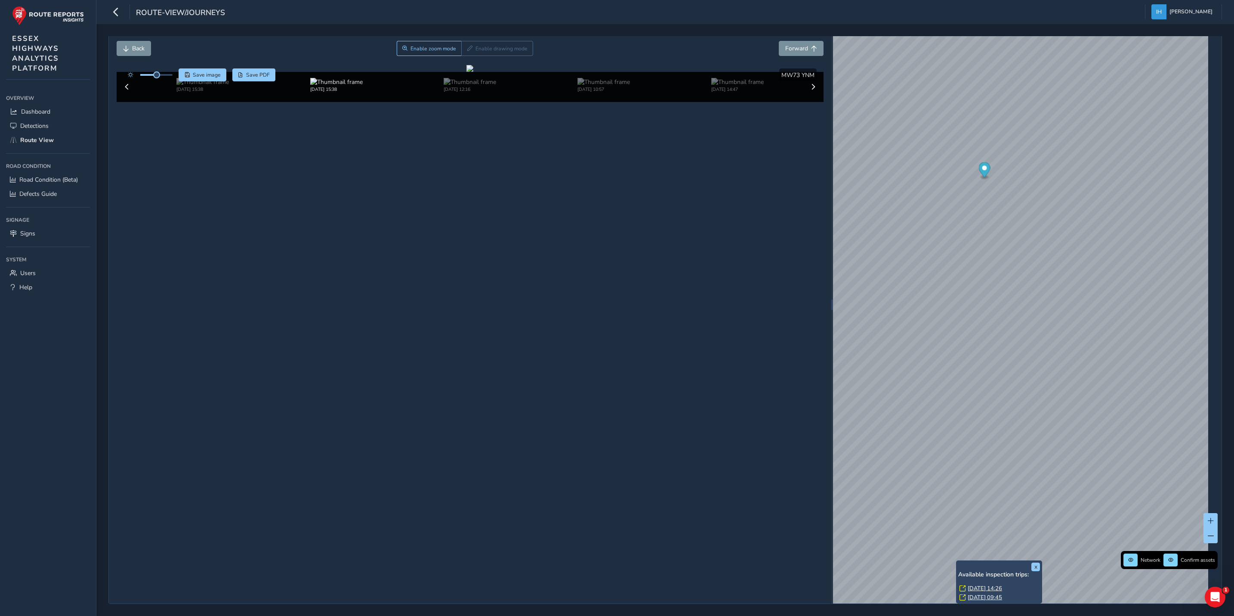
click at [956, 560] on div "x Available inspection trips: [DATE] 14:26 [DATE] 09:45" at bounding box center [999, 581] width 86 height 43
click at [980, 586] on link "[DATE] 14:26" at bounding box center [985, 588] width 34 height 8
click at [128, 46] on span "Back" at bounding box center [126, 49] width 6 height 6
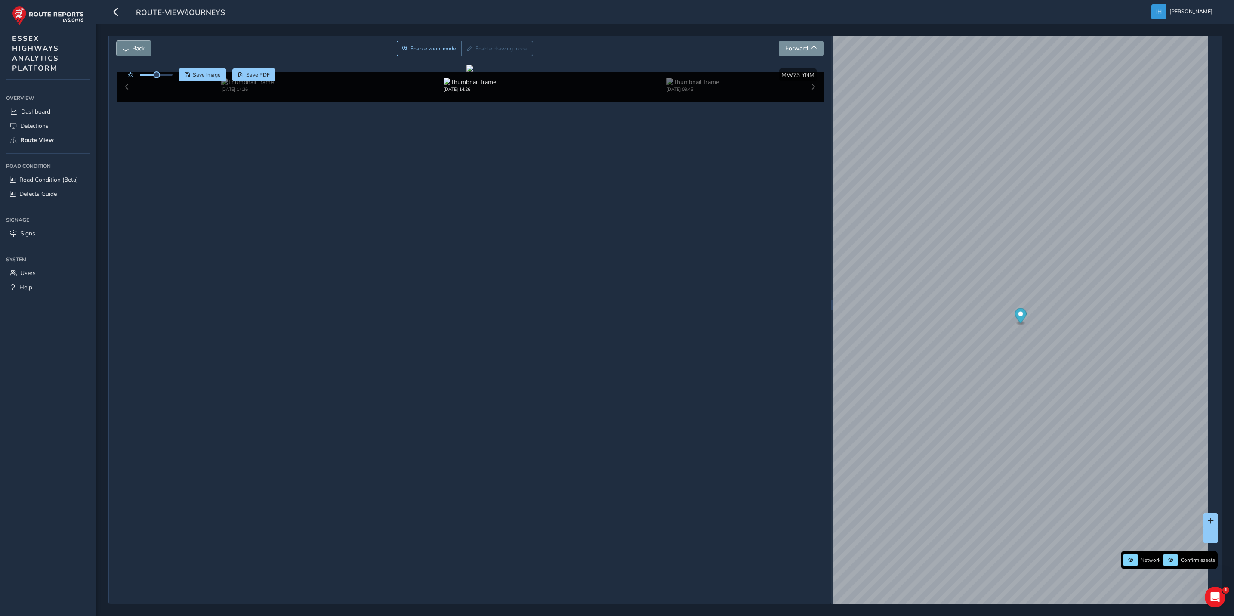
click at [128, 46] on span "Back" at bounding box center [126, 49] width 6 height 6
click at [789, 48] on span "Forward" at bounding box center [796, 48] width 23 height 8
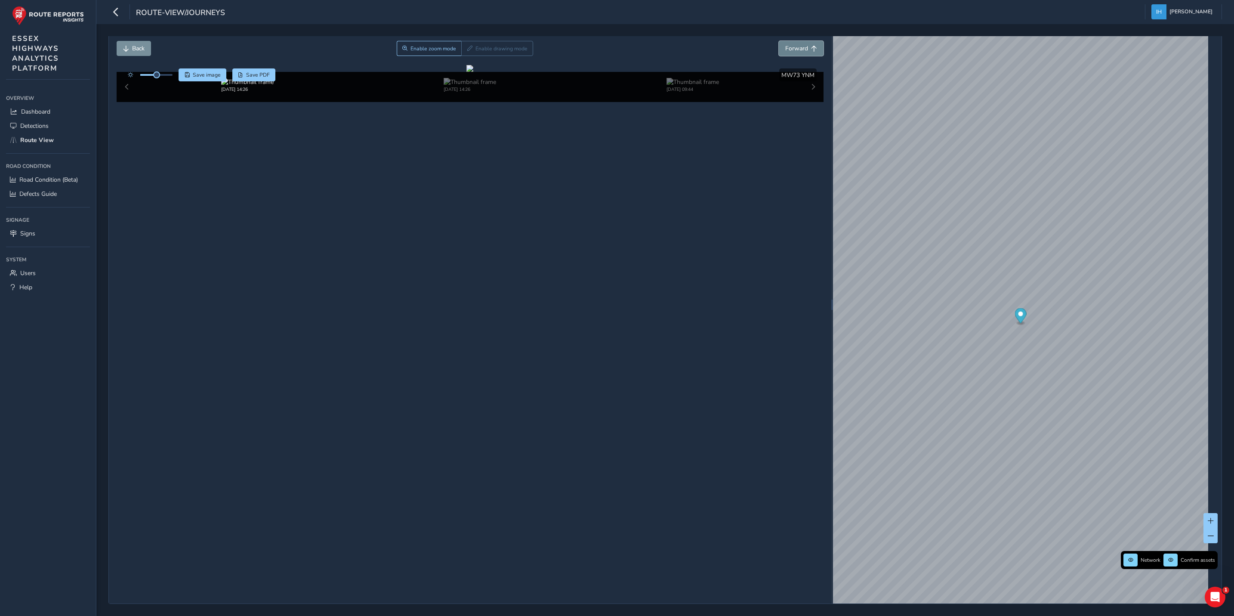
click at [789, 48] on span "Forward" at bounding box center [796, 48] width 23 height 8
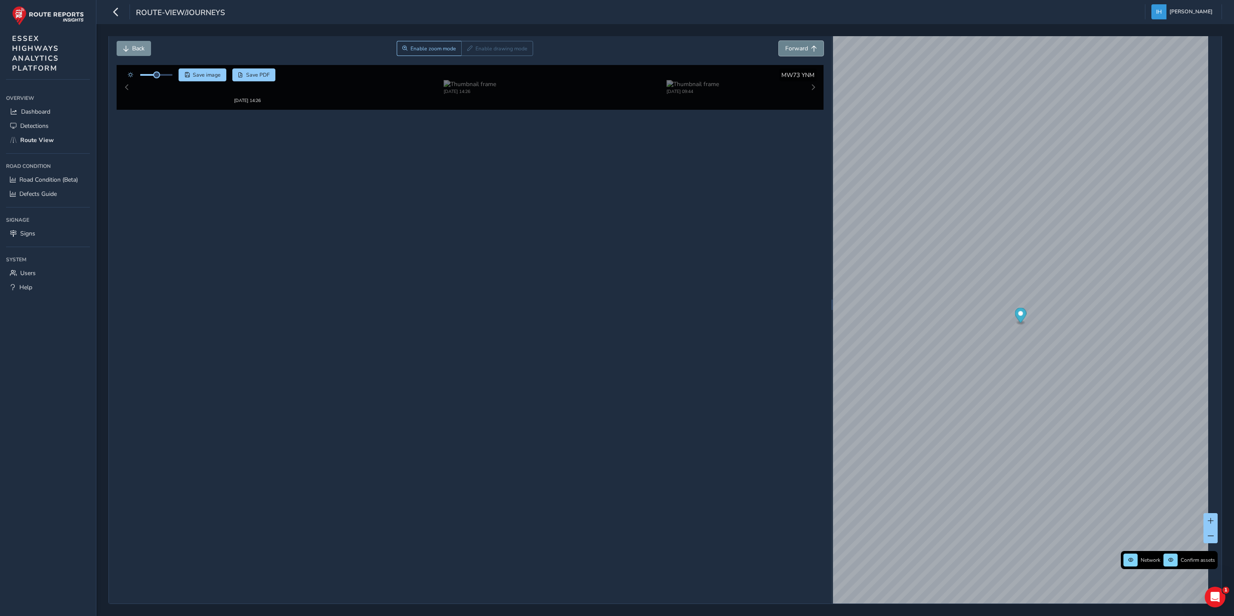
click at [789, 48] on span "Forward" at bounding box center [796, 48] width 23 height 8
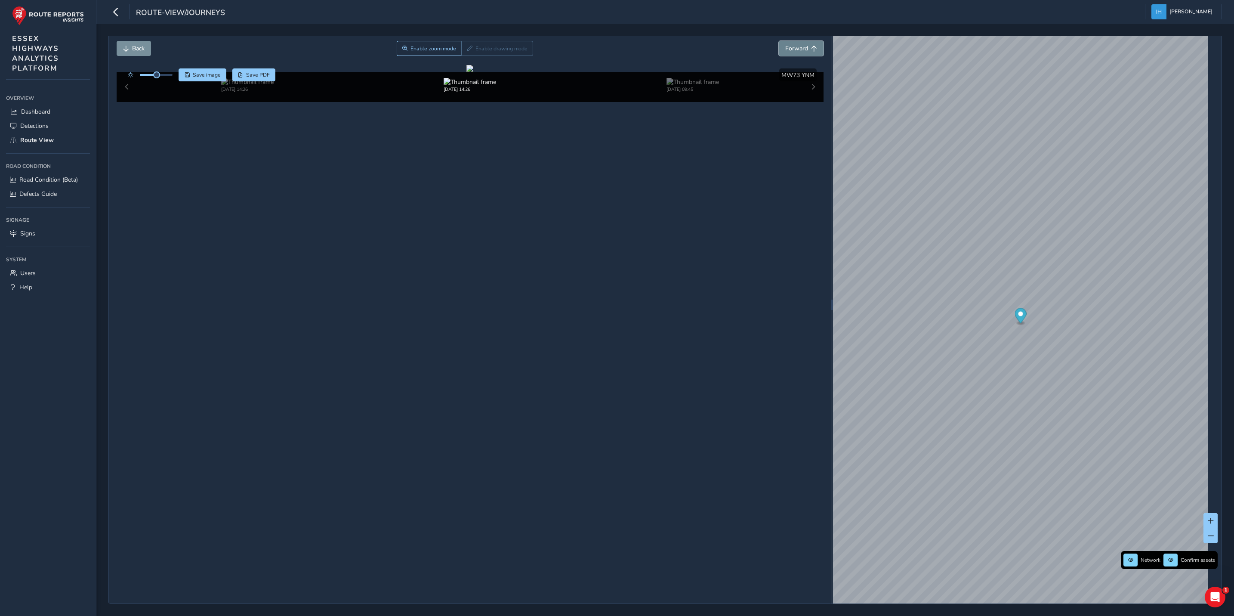
click at [789, 49] on span "Forward" at bounding box center [796, 48] width 23 height 8
drag, startPoint x: 583, startPoint y: 308, endPoint x: 546, endPoint y: 305, distance: 37.6
click at [473, 72] on div at bounding box center [469, 68] width 7 height 7
